Goal: Information Seeking & Learning: Learn about a topic

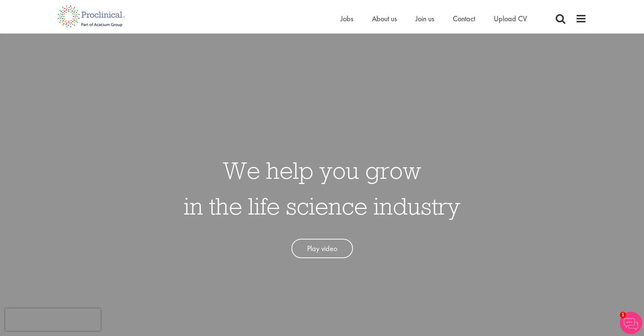
click at [397, 116] on div "We help you grow in the life science industry Play video" at bounding box center [321, 202] width 655 height 336
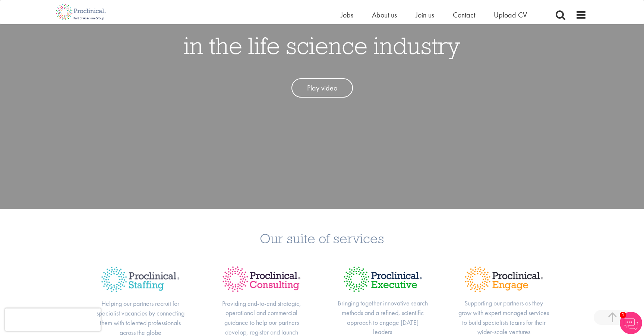
scroll to position [152, 0]
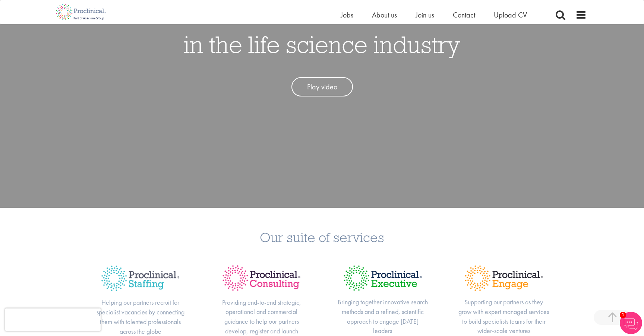
click at [631, 230] on h3 "Our suite of services" at bounding box center [322, 237] width 633 height 14
click at [424, 191] on div "We help you grow in the life science industry Play video" at bounding box center [321, 40] width 655 height 336
click at [443, 177] on div "We help you grow in the life science industry Play video" at bounding box center [321, 40] width 655 height 336
click at [406, 258] on div "Our suite of services Helping our partners recruit for specialist vacancies by …" at bounding box center [322, 299] width 644 height 182
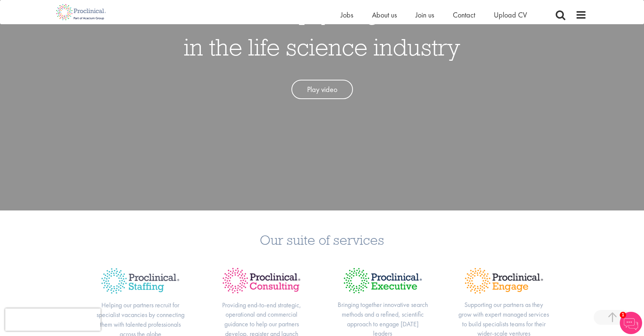
scroll to position [148, 0]
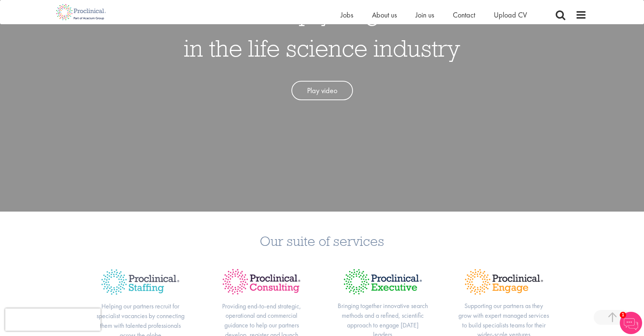
click at [294, 226] on div "Our suite of services Helping our partners recruit for specialist vacancies by …" at bounding box center [322, 303] width 644 height 182
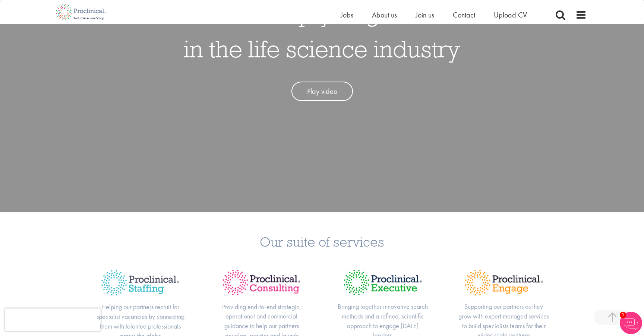
drag, startPoint x: 303, startPoint y: 161, endPoint x: 307, endPoint y: 320, distance: 159.2
click at [303, 161] on div "We help you grow in the life science industry Play video" at bounding box center [321, 44] width 655 height 336
click at [378, 18] on span "About us" at bounding box center [384, 15] width 25 height 10
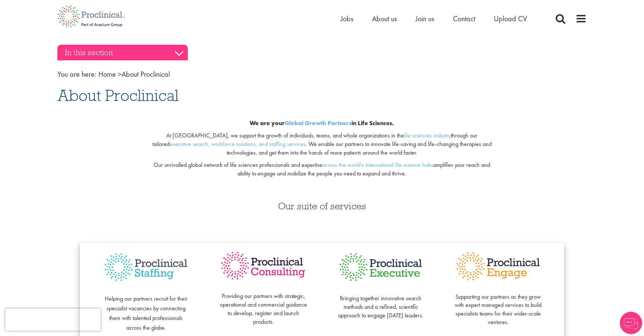
click at [98, 52] on h3 "In this section" at bounding box center [122, 53] width 130 height 16
click at [148, 54] on h3 "In this section" at bounding box center [122, 53] width 130 height 16
click at [183, 54] on h3 "In this section" at bounding box center [122, 53] width 130 height 16
click at [178, 54] on h3 "In this section" at bounding box center [122, 53] width 130 height 16
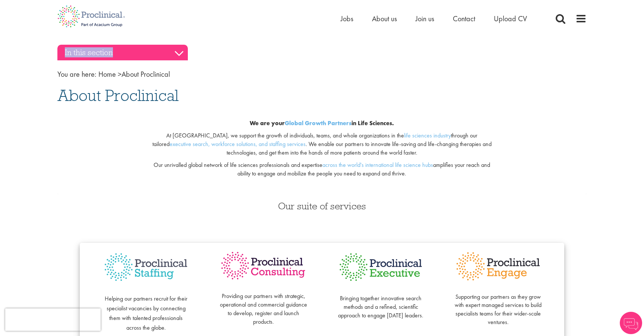
click at [178, 54] on h3 "In this section" at bounding box center [122, 53] width 130 height 16
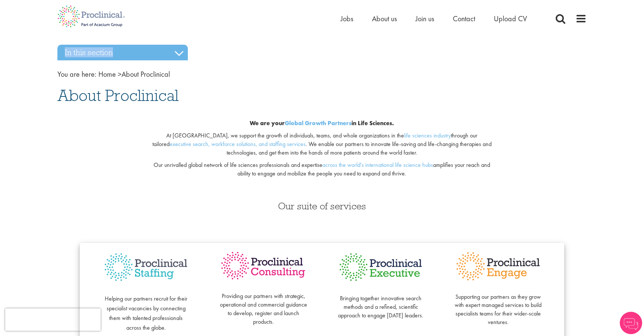
drag, startPoint x: 178, startPoint y: 54, endPoint x: 240, endPoint y: 61, distance: 61.6
click at [178, 54] on h3 "In this section" at bounding box center [122, 53] width 130 height 16
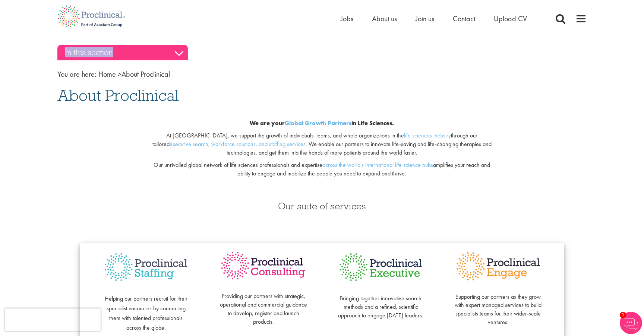
drag, startPoint x: 240, startPoint y: 61, endPoint x: 153, endPoint y: 54, distance: 87.1
click at [129, 51] on h3 "In this section" at bounding box center [122, 53] width 130 height 16
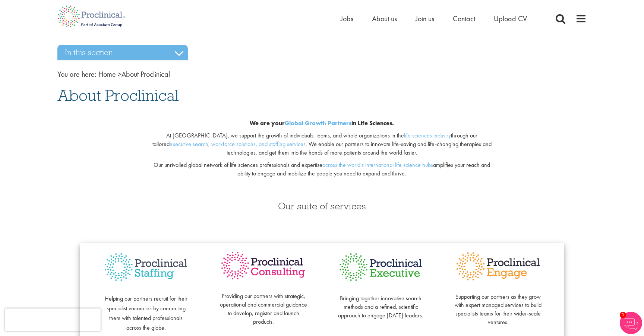
click at [238, 72] on nav "You are here: Home > About Proclinical" at bounding box center [321, 74] width 529 height 11
click at [98, 73] on link "Home" at bounding box center [107, 74] width 18 height 10
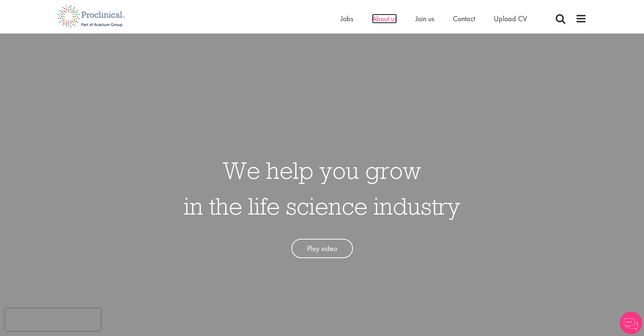
click at [393, 22] on span "About us" at bounding box center [384, 19] width 25 height 10
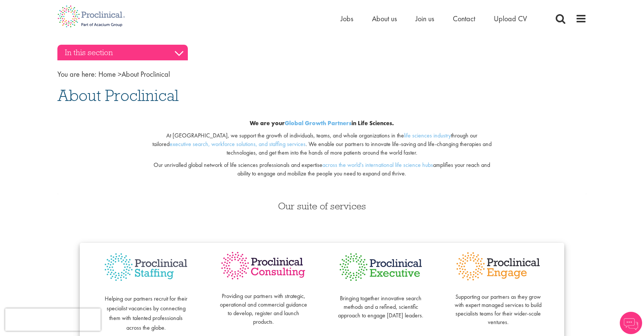
click at [149, 60] on h3 "In this section" at bounding box center [122, 53] width 130 height 16
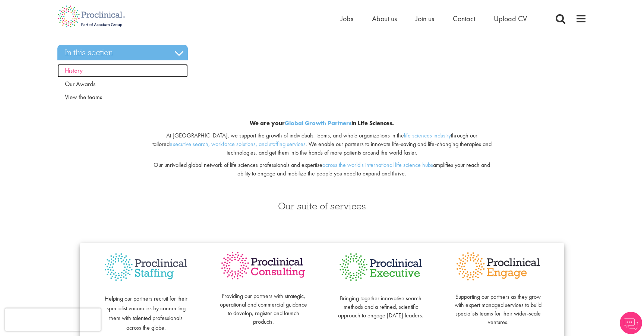
click at [82, 68] on span "History" at bounding box center [74, 70] width 18 height 8
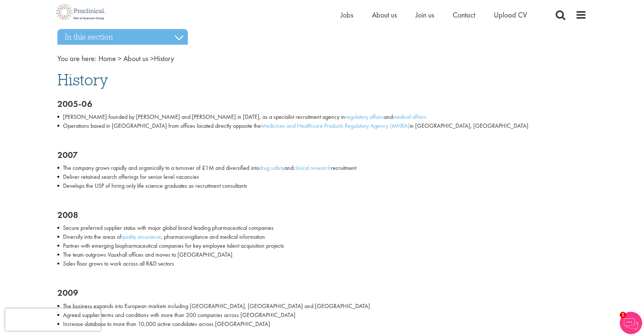
scroll to position [12, 0]
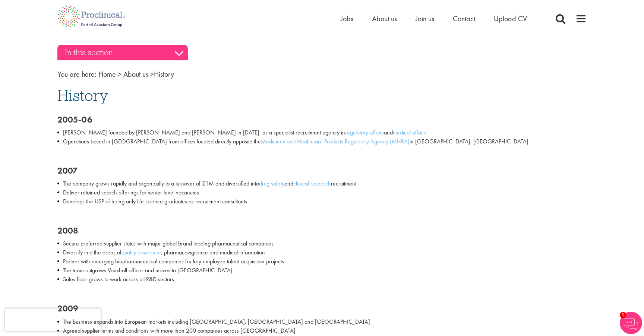
click at [131, 48] on h3 "In this section" at bounding box center [122, 53] width 130 height 16
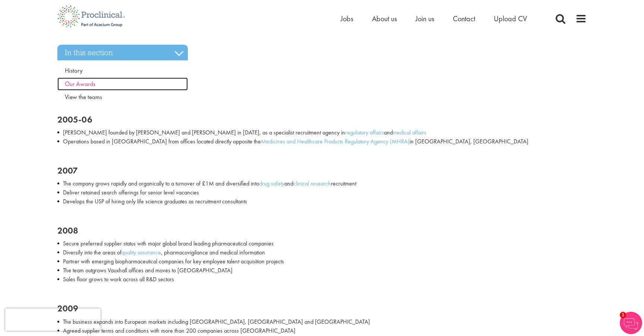
click at [86, 83] on span "Our Awards" at bounding box center [80, 84] width 31 height 8
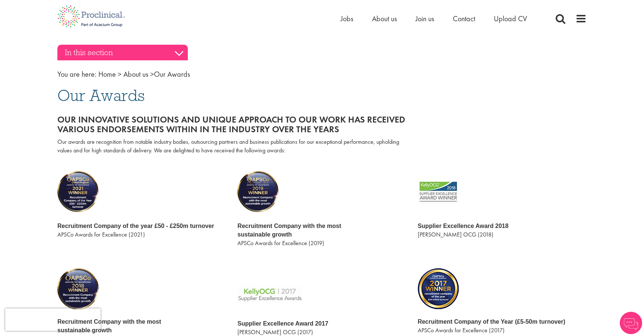
click at [177, 54] on h3 "In this section" at bounding box center [122, 53] width 130 height 16
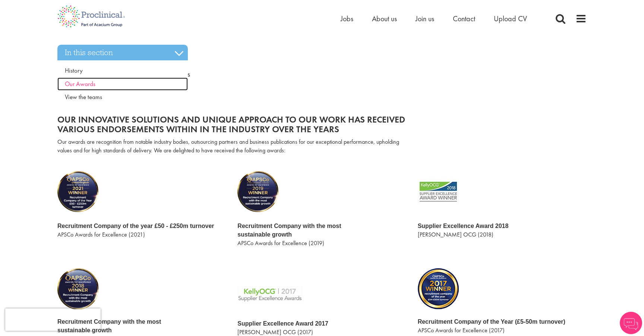
click at [93, 81] on span "Our Awards" at bounding box center [80, 84] width 31 height 8
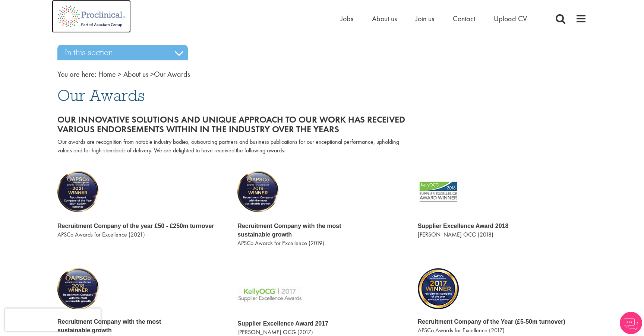
click at [127, 23] on img at bounding box center [91, 16] width 79 height 33
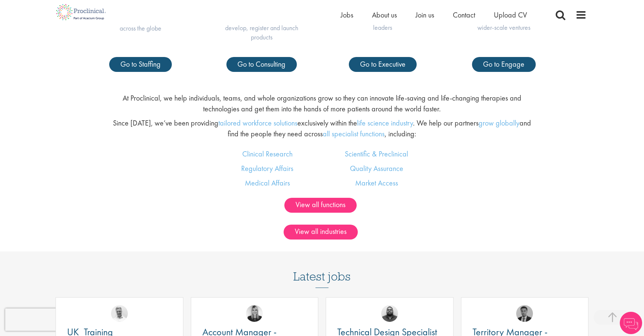
scroll to position [519, 0]
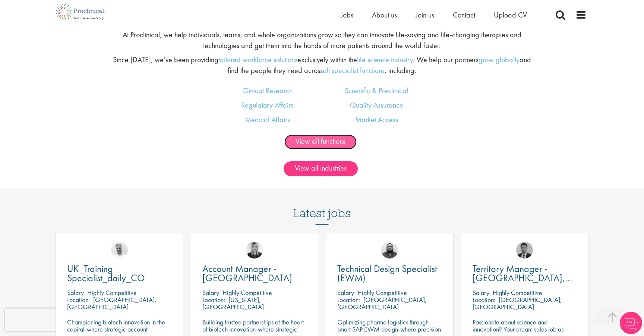
click at [305, 140] on link "View all functions" at bounding box center [320, 142] width 72 height 15
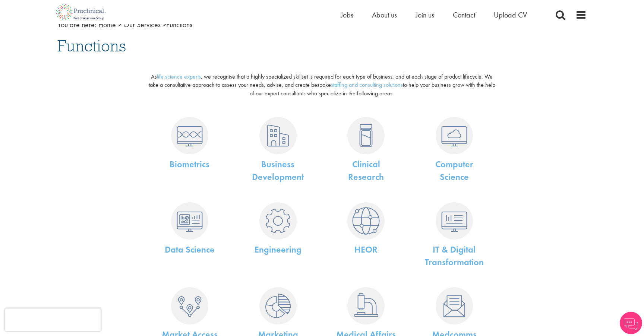
scroll to position [51, 0]
click at [200, 164] on link "Biometrics" at bounding box center [190, 163] width 40 height 12
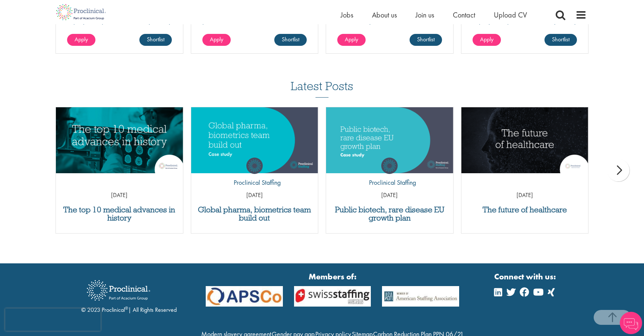
scroll to position [937, 0]
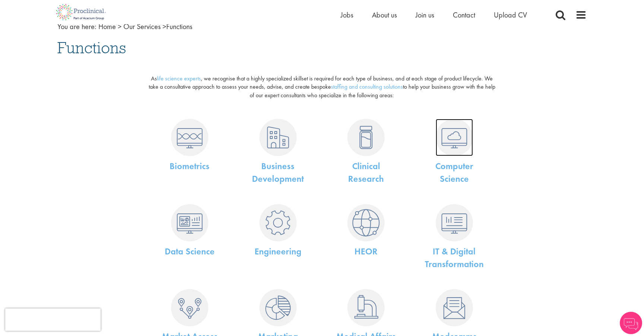
click at [469, 121] on img at bounding box center [454, 137] width 37 height 37
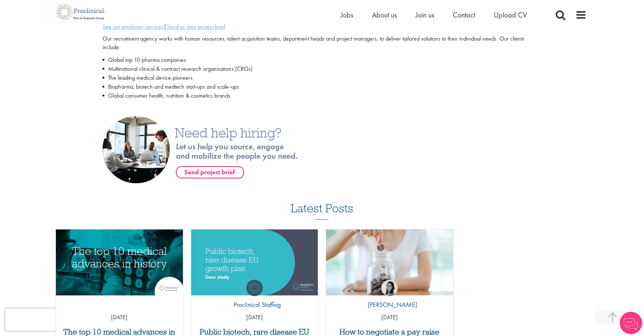
scroll to position [310, 0]
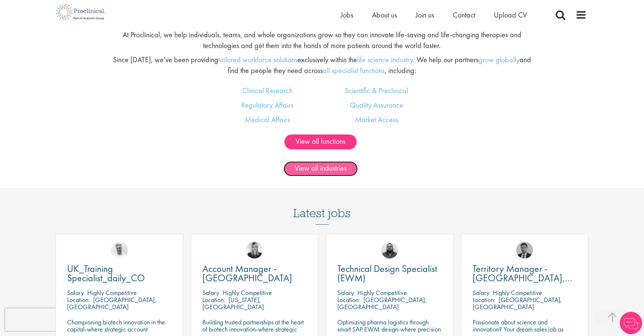
click at [319, 172] on link "View all industries" at bounding box center [321, 168] width 74 height 15
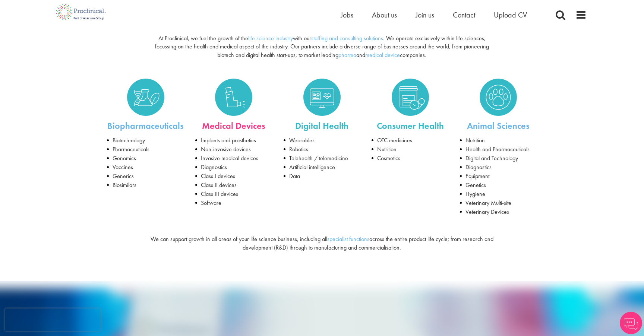
scroll to position [89, 0]
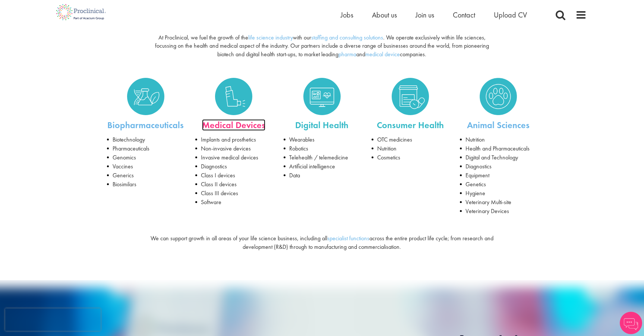
click at [237, 126] on link "Medical Devices" at bounding box center [233, 125] width 63 height 12
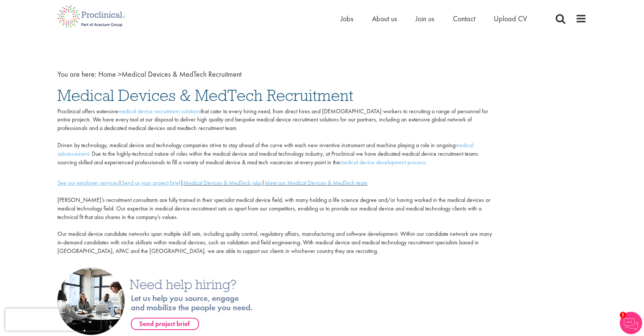
click at [448, 190] on p "[PERSON_NAME]’s recruitment consultants are fully trained in their specialist m…" at bounding box center [276, 225] width 439 height 77
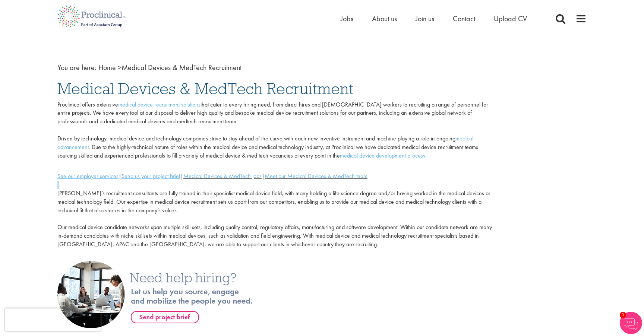
click at [448, 181] on div "Proclinical offers extensive medical device recruitment solutions that cater to…" at bounding box center [277, 181] width 450 height 161
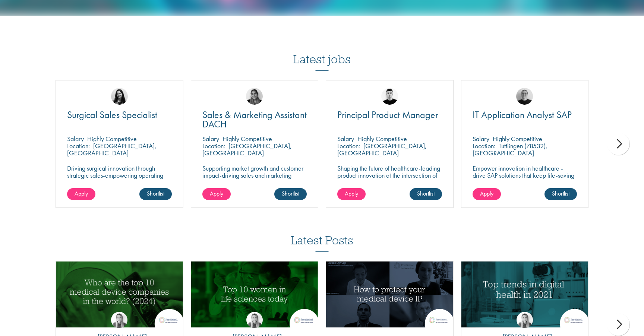
scroll to position [712, 0]
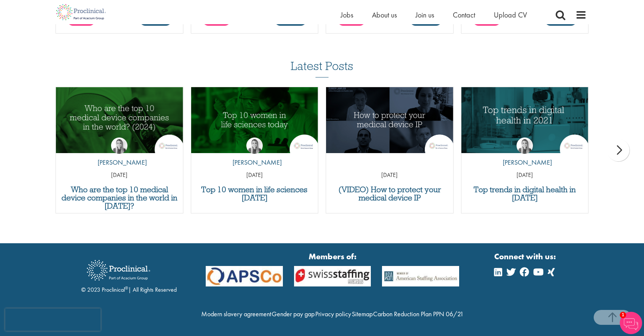
click at [592, 64] on div "Latest Posts Who are the top 10 medical device companies in the world in [DATE]…" at bounding box center [322, 140] width 644 height 161
